Goal: Information Seeking & Learning: Learn about a topic

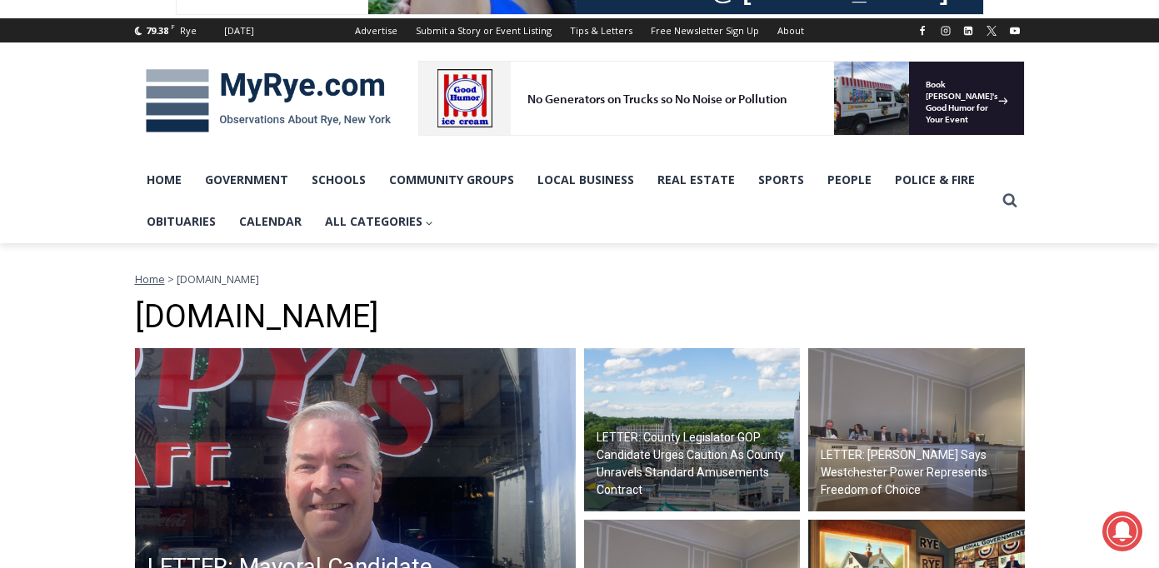
scroll to position [257, 0]
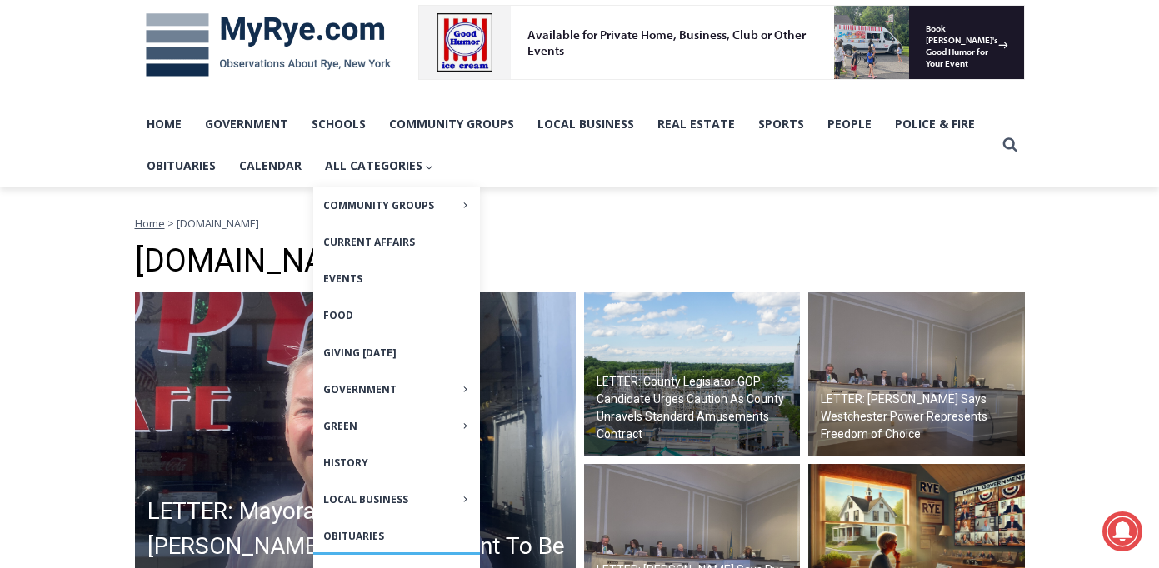
click at [344, 534] on link "Obituaries" at bounding box center [396, 536] width 167 height 36
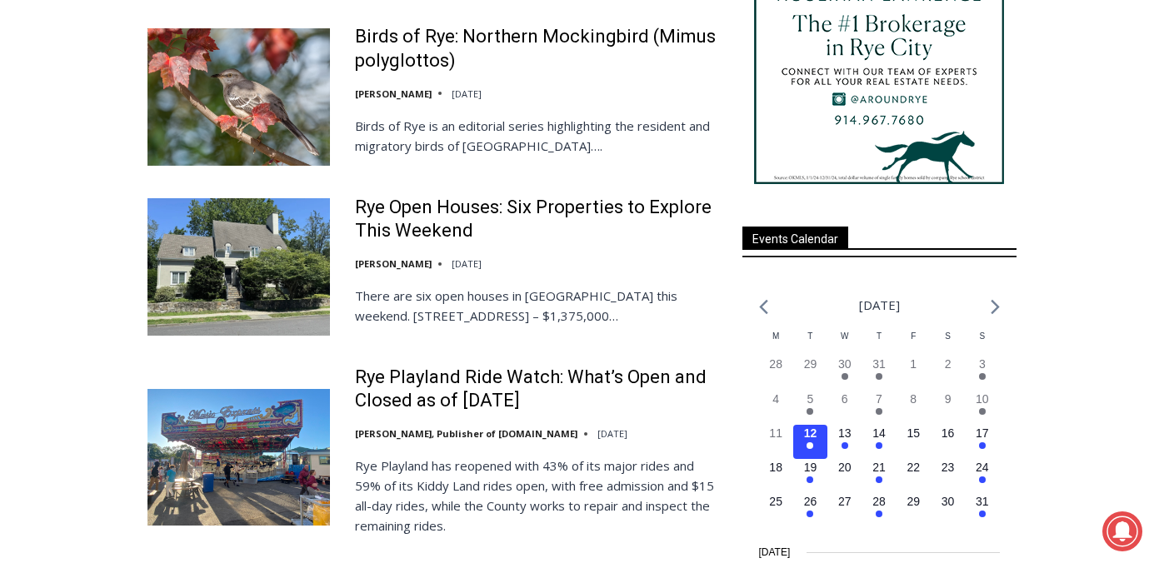
scroll to position [2158, 0]
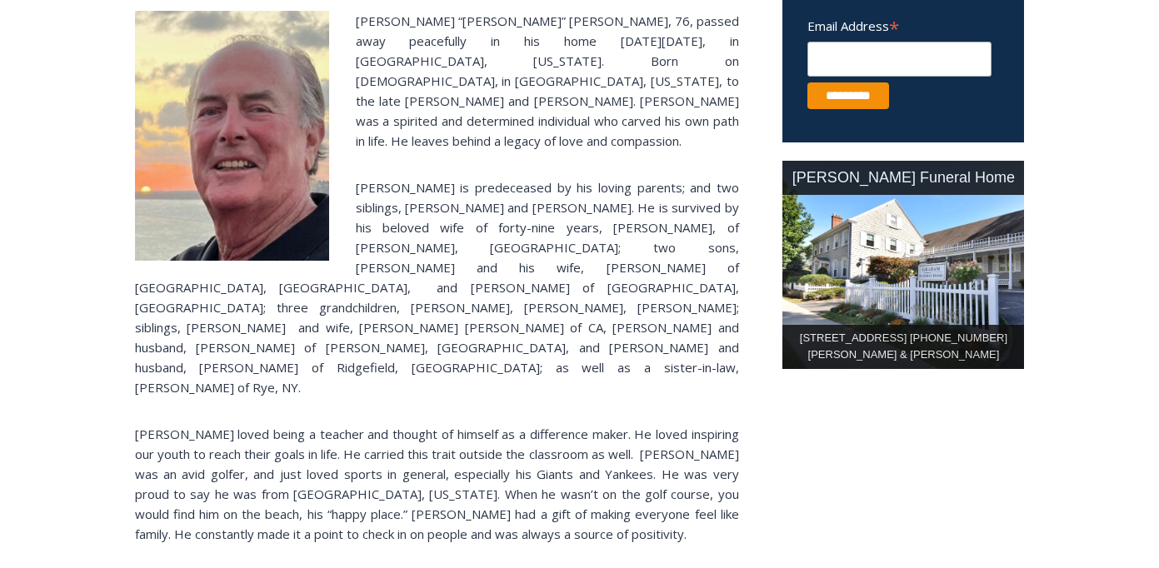
scroll to position [684, 0]
